Goal: Task Accomplishment & Management: Use online tool/utility

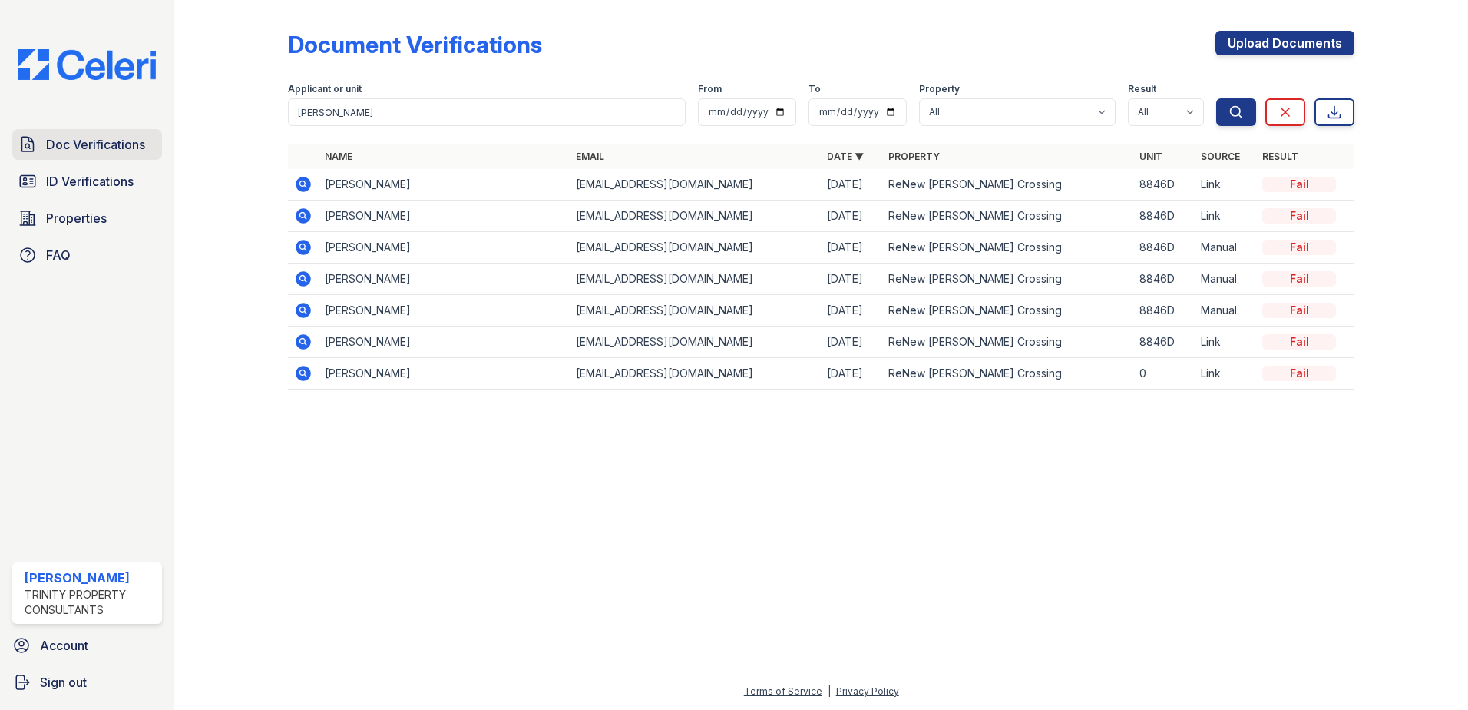
click at [101, 144] on span "Doc Verifications" at bounding box center [95, 144] width 99 height 18
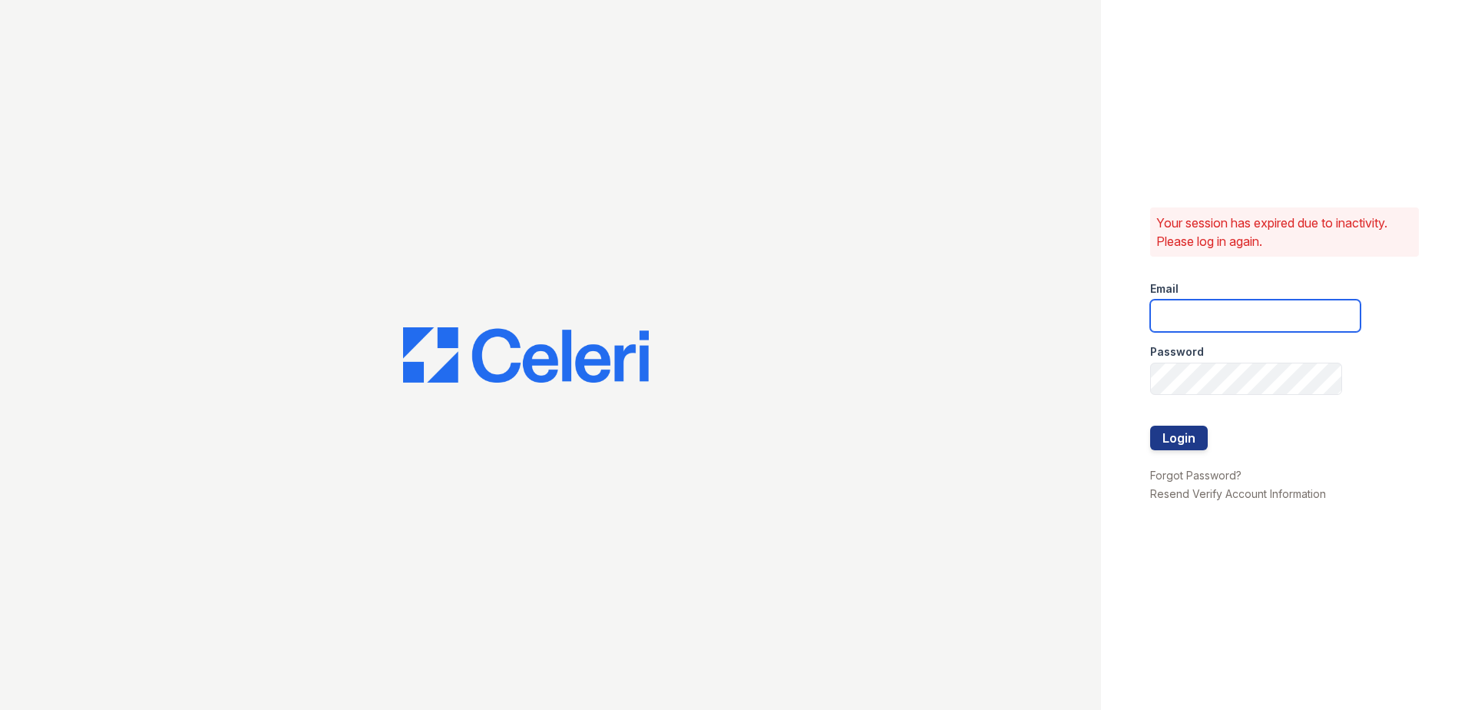
type input "sclarke@trinity-pm.com"
click at [1177, 437] on button "Login" at bounding box center [1179, 437] width 58 height 25
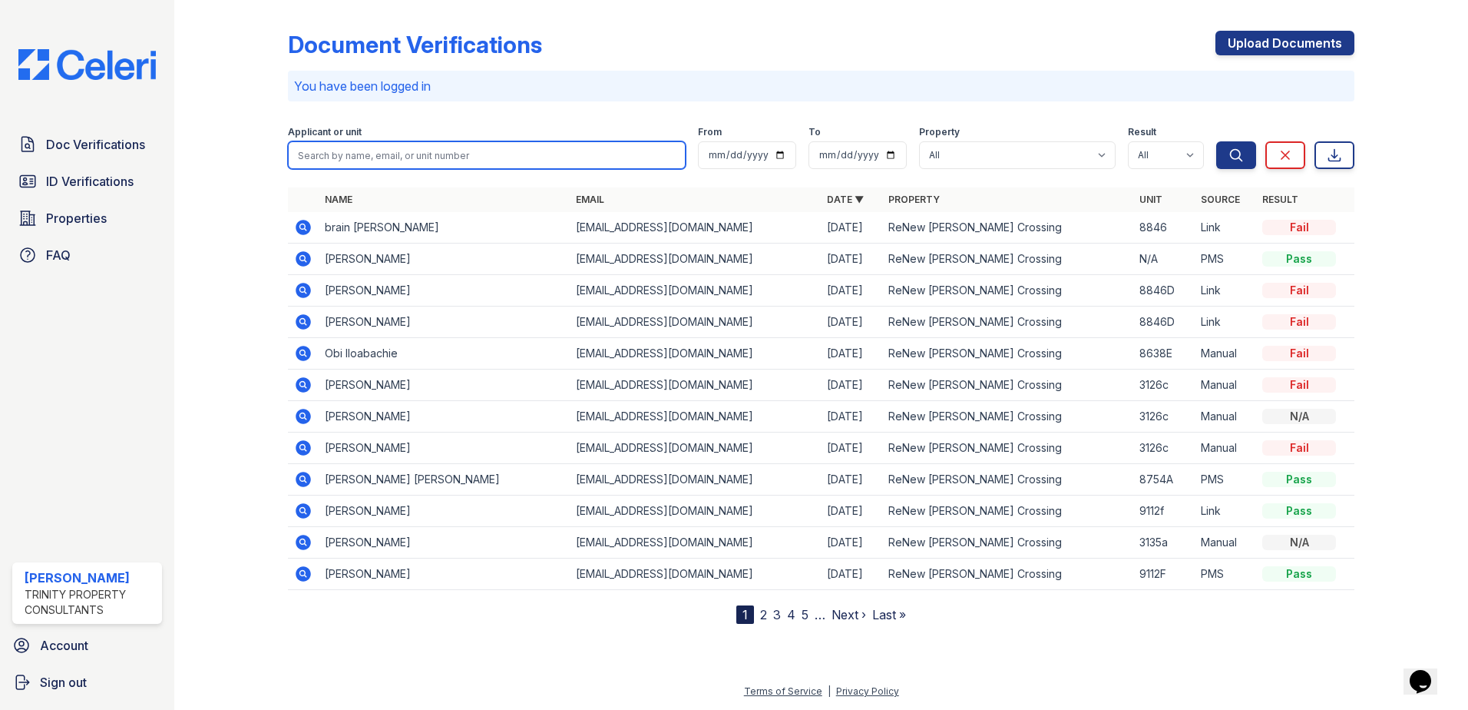
click at [376, 154] on input "search" at bounding box center [487, 155] width 398 height 28
type input "[DEMOGRAPHIC_DATA]"
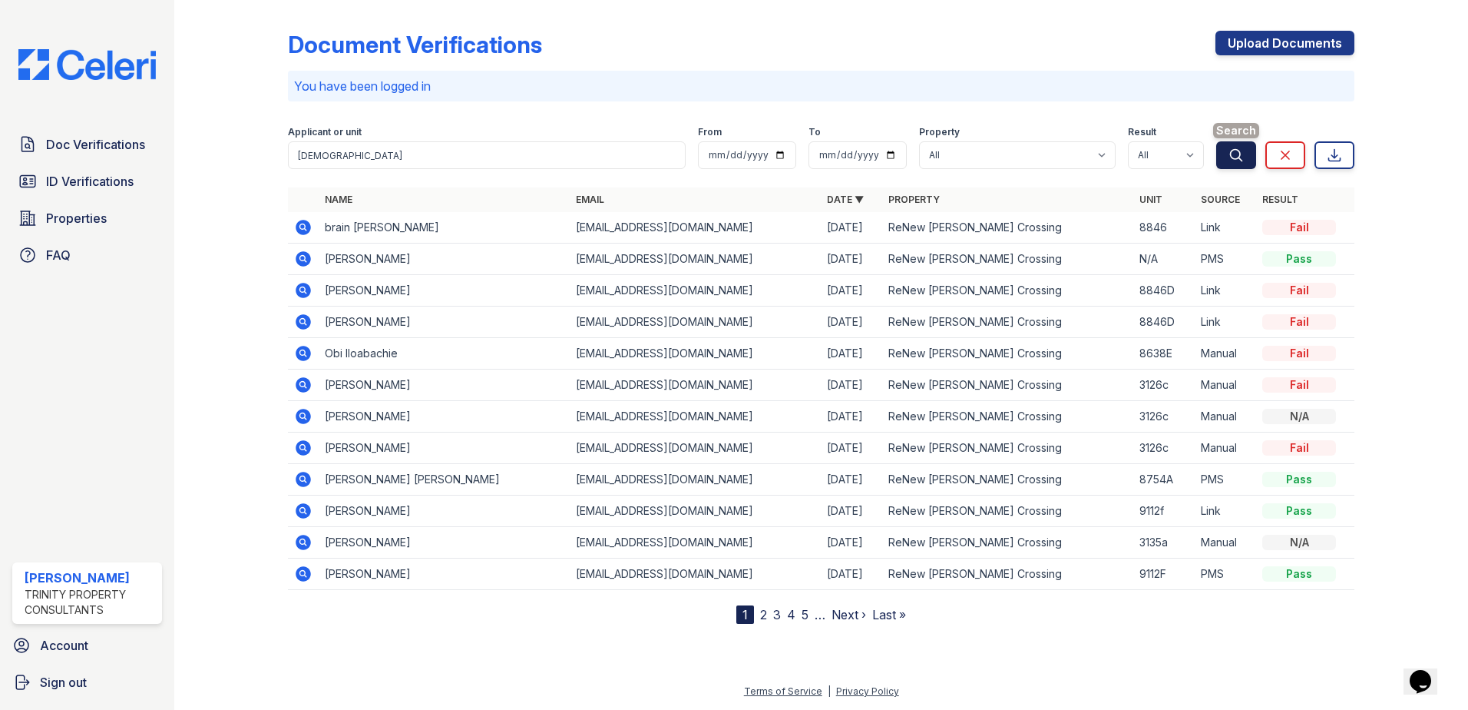
click at [1230, 151] on icon "submit" at bounding box center [1236, 154] width 15 height 15
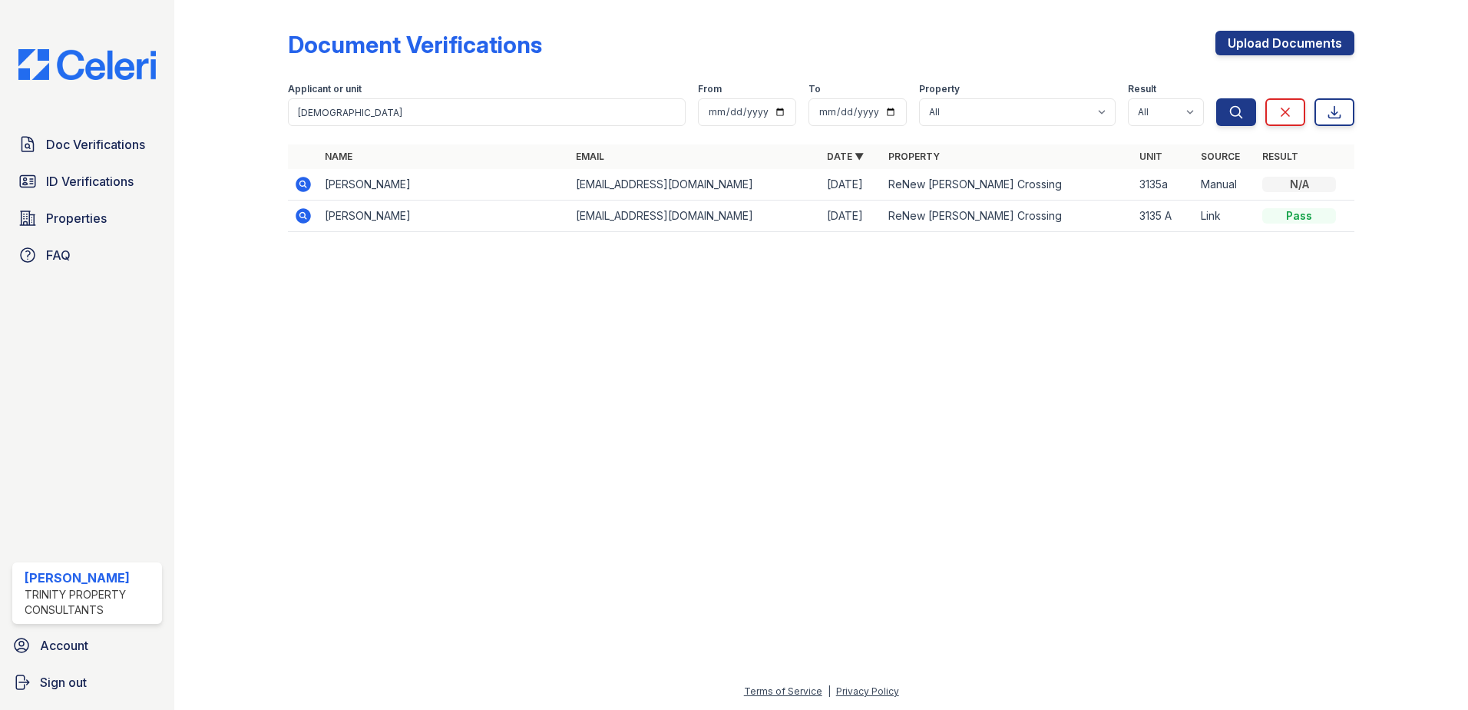
click at [302, 177] on icon at bounding box center [303, 184] width 18 height 18
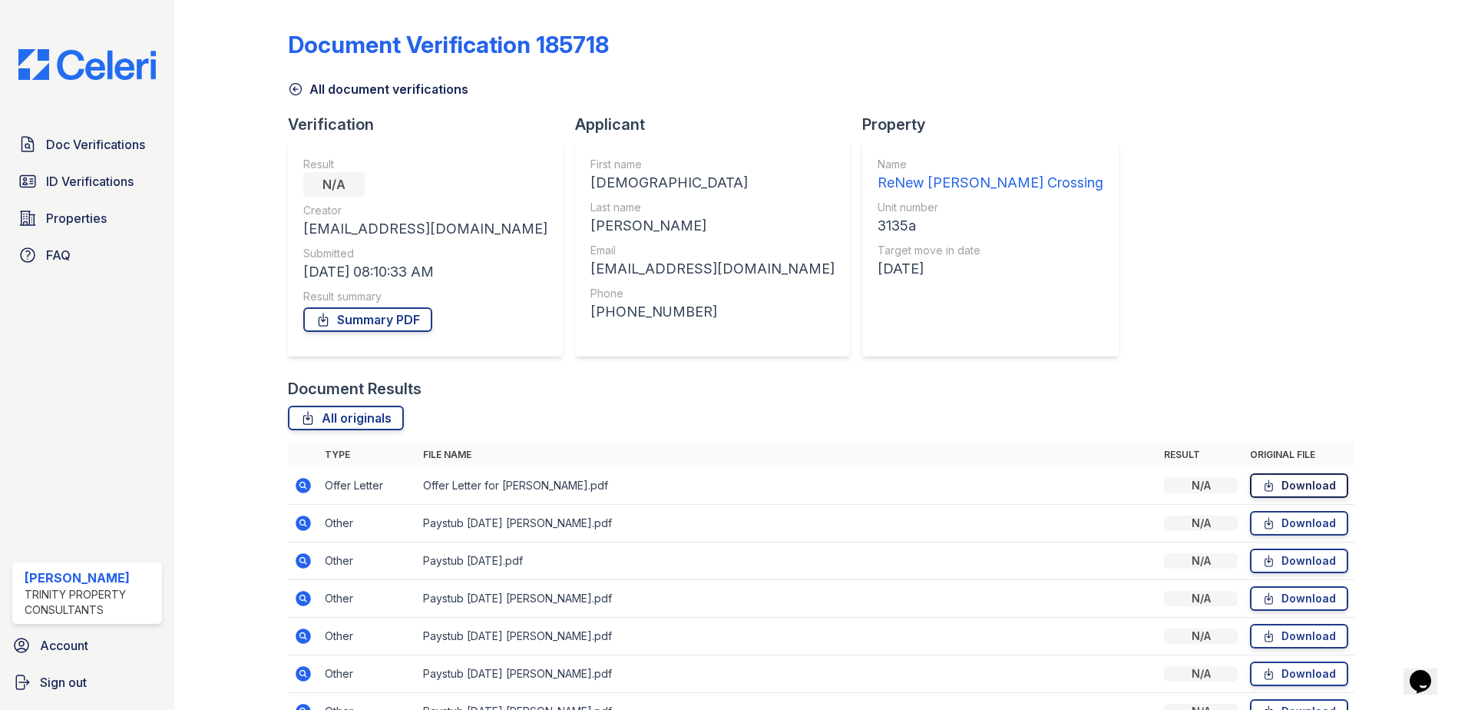
click at [1286, 485] on link "Download" at bounding box center [1299, 485] width 98 height 25
